Goal: Information Seeking & Learning: Learn about a topic

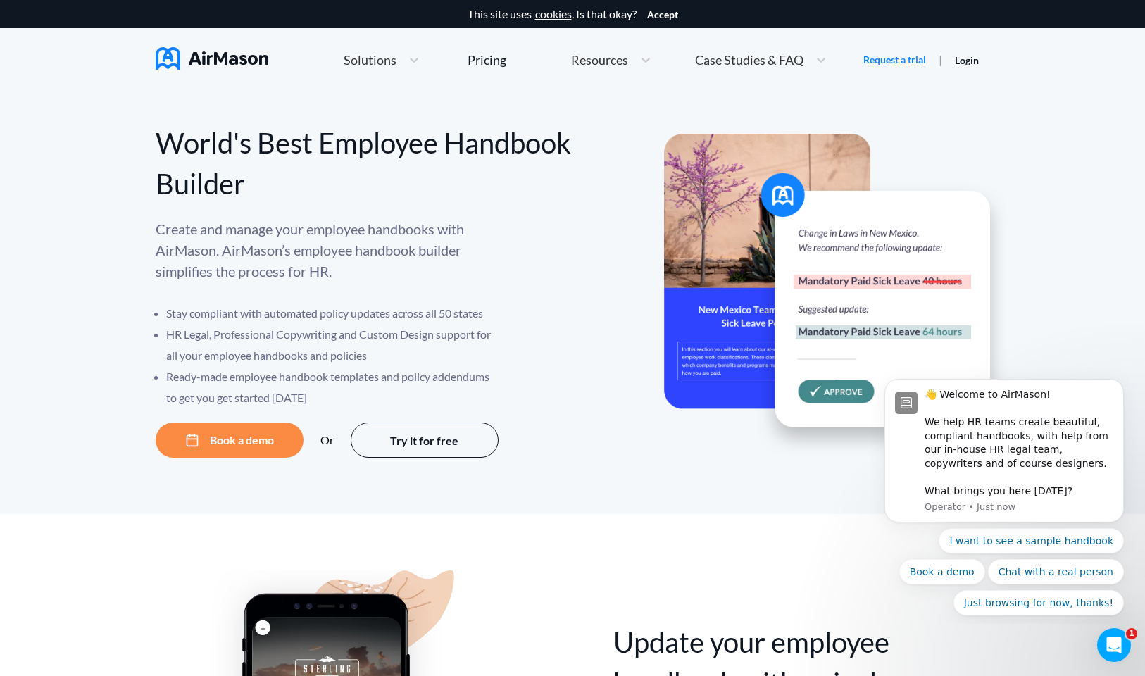
click at [631, 63] on div "Resources" at bounding box center [598, 60] width 69 height 18
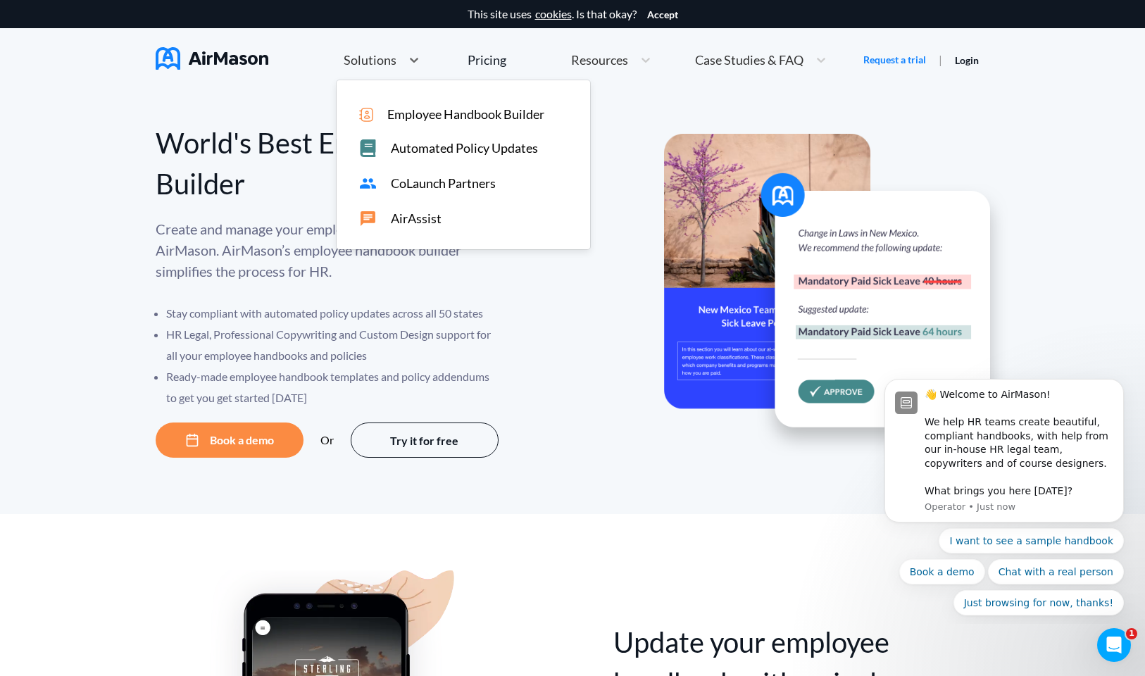
click at [382, 68] on div "Solutions" at bounding box center [369, 60] width 65 height 18
click at [414, 118] on span "Employee Handbook Builder" at bounding box center [465, 114] width 157 height 15
